Goal: Book appointment/travel/reservation

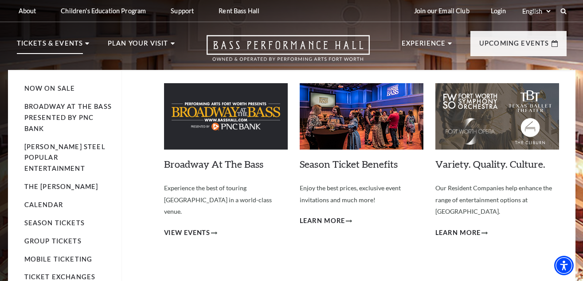
click at [50, 43] on p "Tickets & Events" at bounding box center [50, 46] width 66 height 16
click at [45, 201] on link "Calendar" at bounding box center [43, 205] width 39 height 8
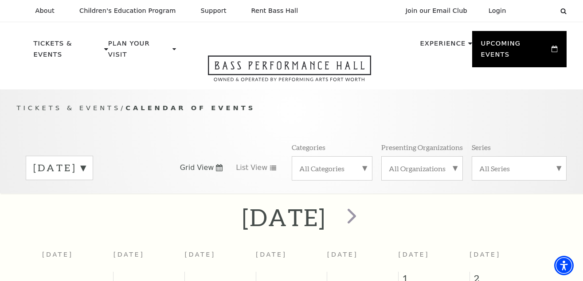
click at [85, 161] on label "[DATE]" at bounding box center [59, 168] width 52 height 14
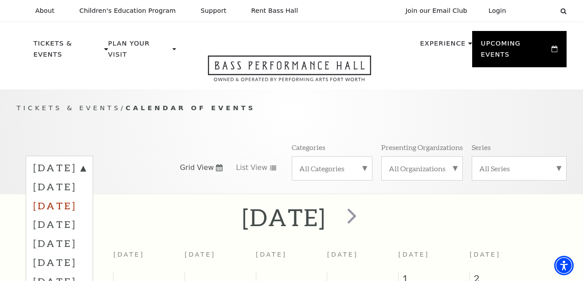
click at [85, 200] on label "[DATE]" at bounding box center [59, 205] width 52 height 19
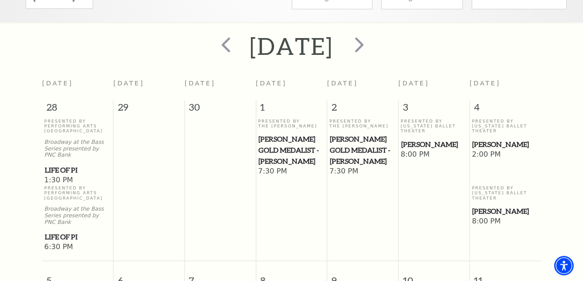
scroll to position [214, 0]
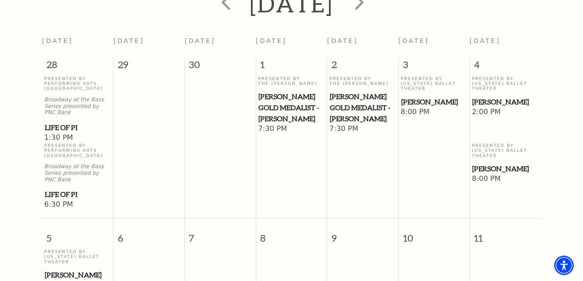
click at [415, 83] on p "Presented By [US_STATE] Ballet Theater" at bounding box center [433, 83] width 66 height 15
click at [417, 99] on span "[PERSON_NAME]" at bounding box center [434, 102] width 66 height 11
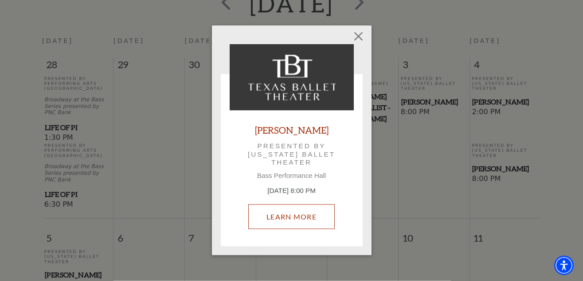
drag, startPoint x: 285, startPoint y: 215, endPoint x: 313, endPoint y: 168, distance: 54.2
click at [284, 215] on link "Learn More" at bounding box center [291, 217] width 86 height 25
